Goal: Book appointment/travel/reservation

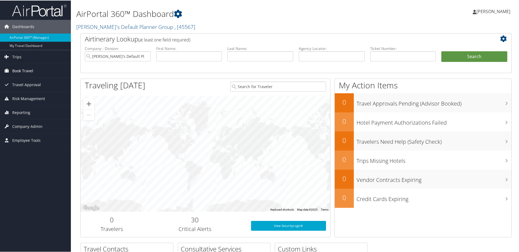
click at [20, 69] on span "Book Travel" at bounding box center [22, 71] width 21 height 14
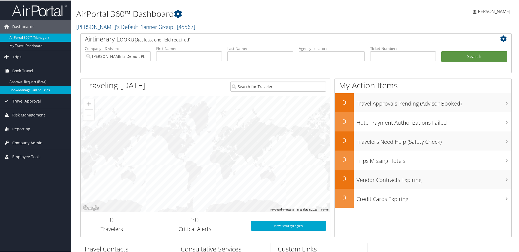
click at [39, 91] on link "Book/Manage Online Trips" at bounding box center [35, 89] width 71 height 8
